Goal: Check status: Check status

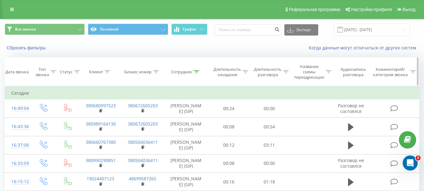
click at [196, 72] on icon at bounding box center [197, 71] width 6 height 3
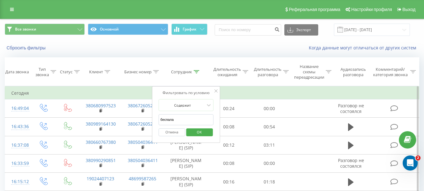
click at [195, 117] on input "беспала" at bounding box center [186, 119] width 55 height 11
click at [198, 132] on span "OK" at bounding box center [200, 132] width 18 height 10
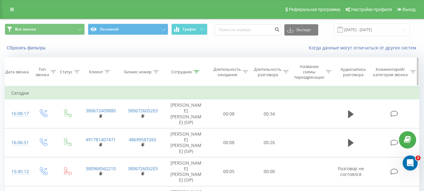
click at [198, 71] on icon at bounding box center [197, 71] width 6 height 3
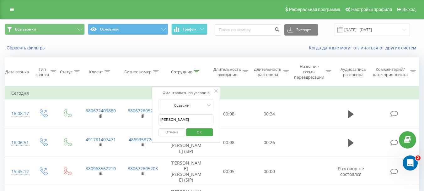
click at [185, 121] on input "[PERSON_NAME]" at bounding box center [186, 119] width 55 height 11
type input "б"
click button "OK" at bounding box center [199, 132] width 27 height 8
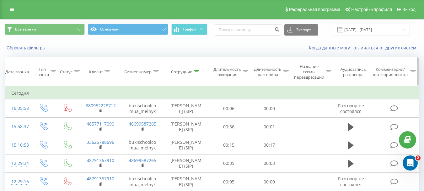
click at [197, 70] on icon at bounding box center [197, 71] width 6 height 3
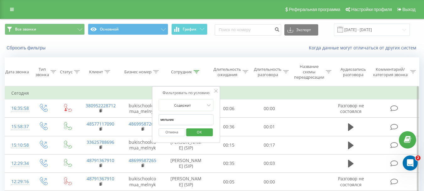
click at [193, 119] on input "мельник" at bounding box center [186, 119] width 55 height 11
type input "м"
type input "беспала"
click at [196, 131] on span "OK" at bounding box center [200, 132] width 18 height 10
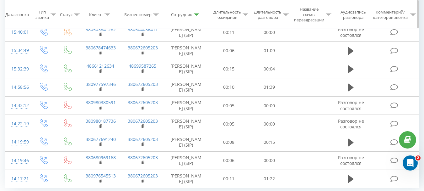
scroll to position [389, 0]
